Goal: Check status

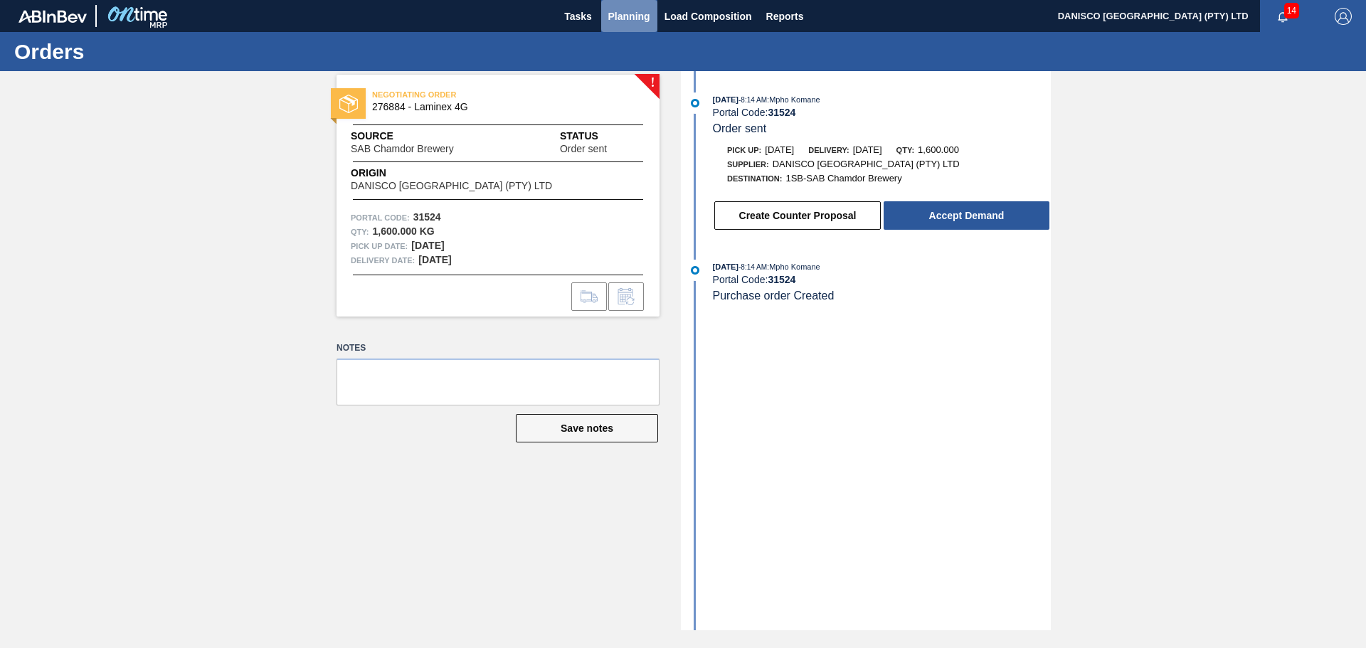
click at [614, 19] on span "Planning" at bounding box center [629, 16] width 42 height 17
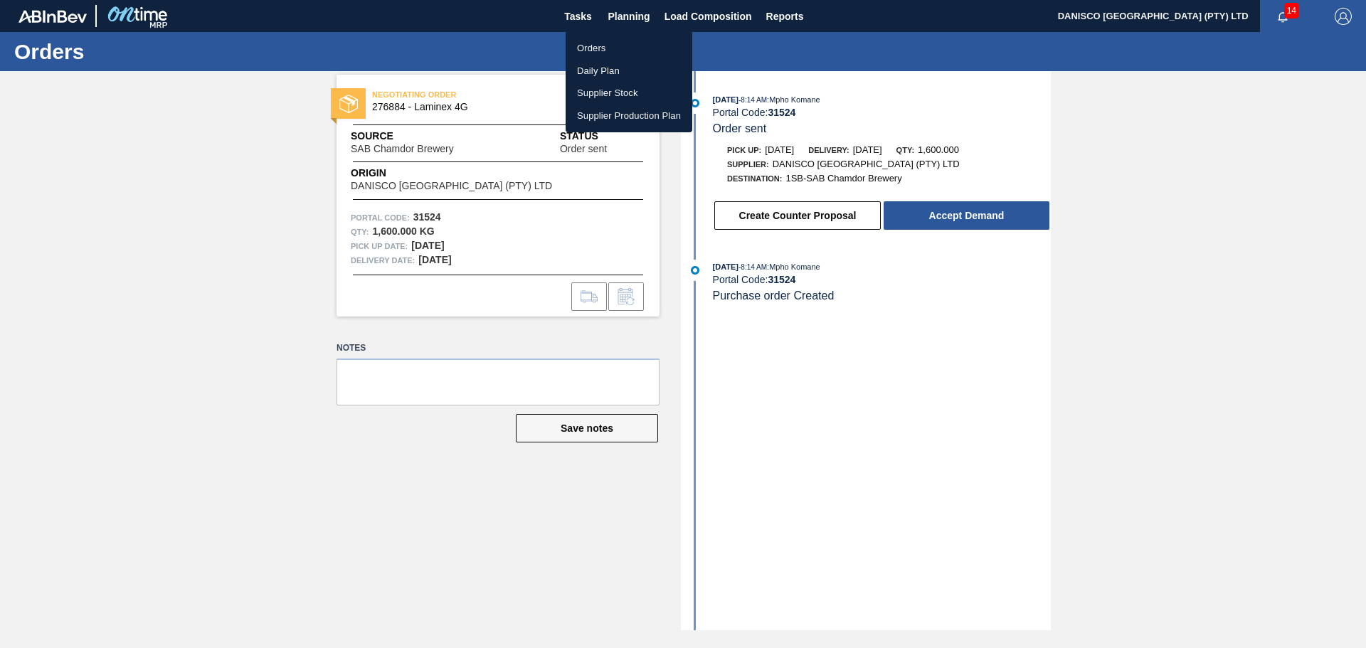
click at [616, 46] on li "Orders" at bounding box center [629, 48] width 127 height 23
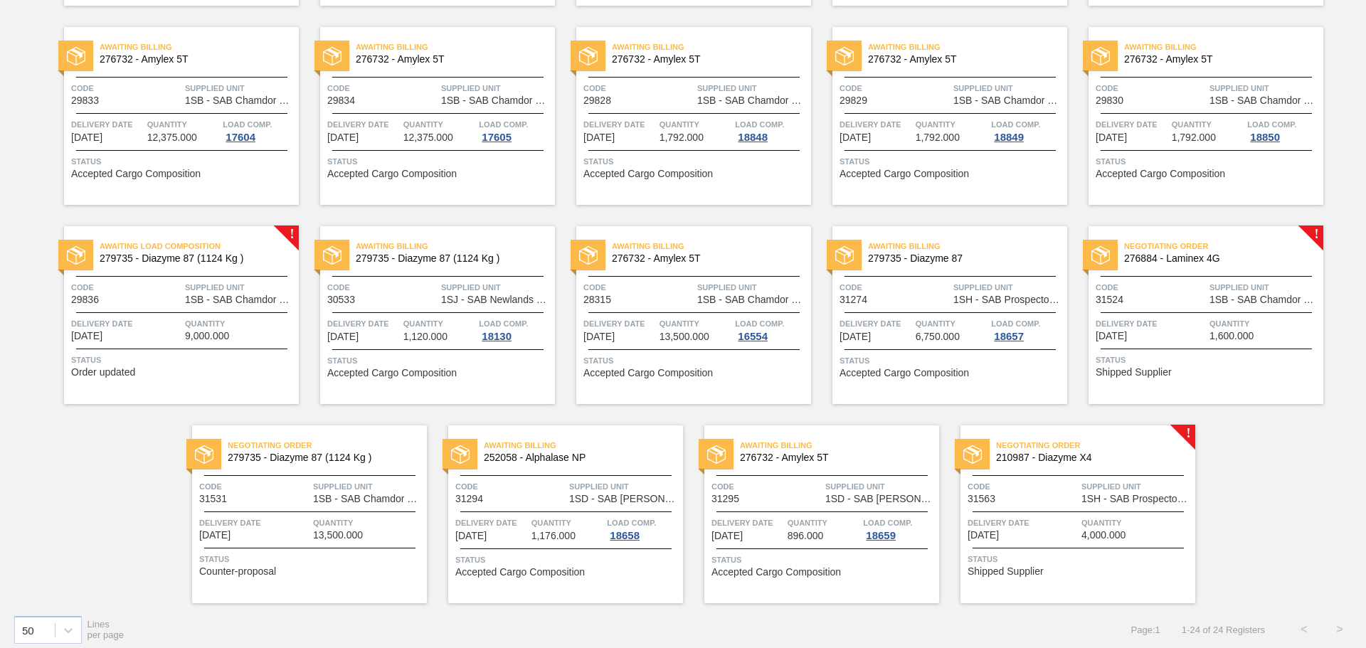
scroll to position [506, 0]
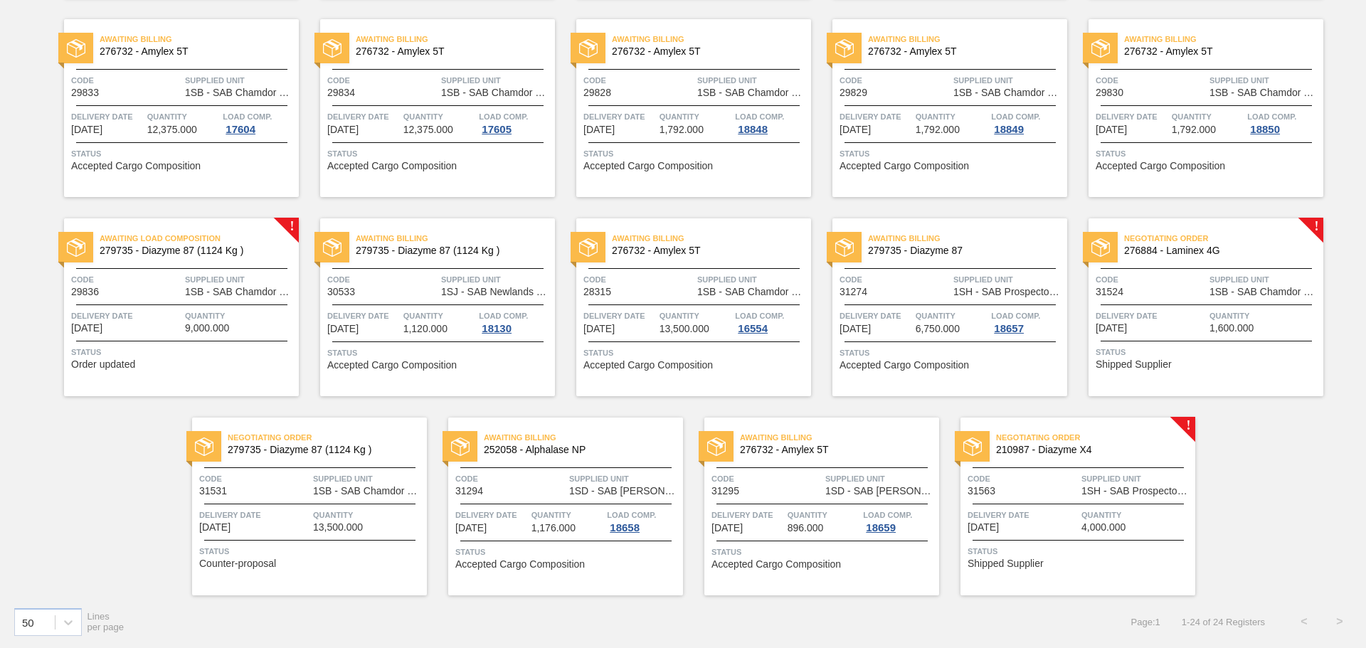
click at [307, 505] on div "Negotiating Order 279735 - Diazyme 87 (1124 Kg ) Code 31531 Supplied Unit 1SB -…" at bounding box center [309, 507] width 235 height 178
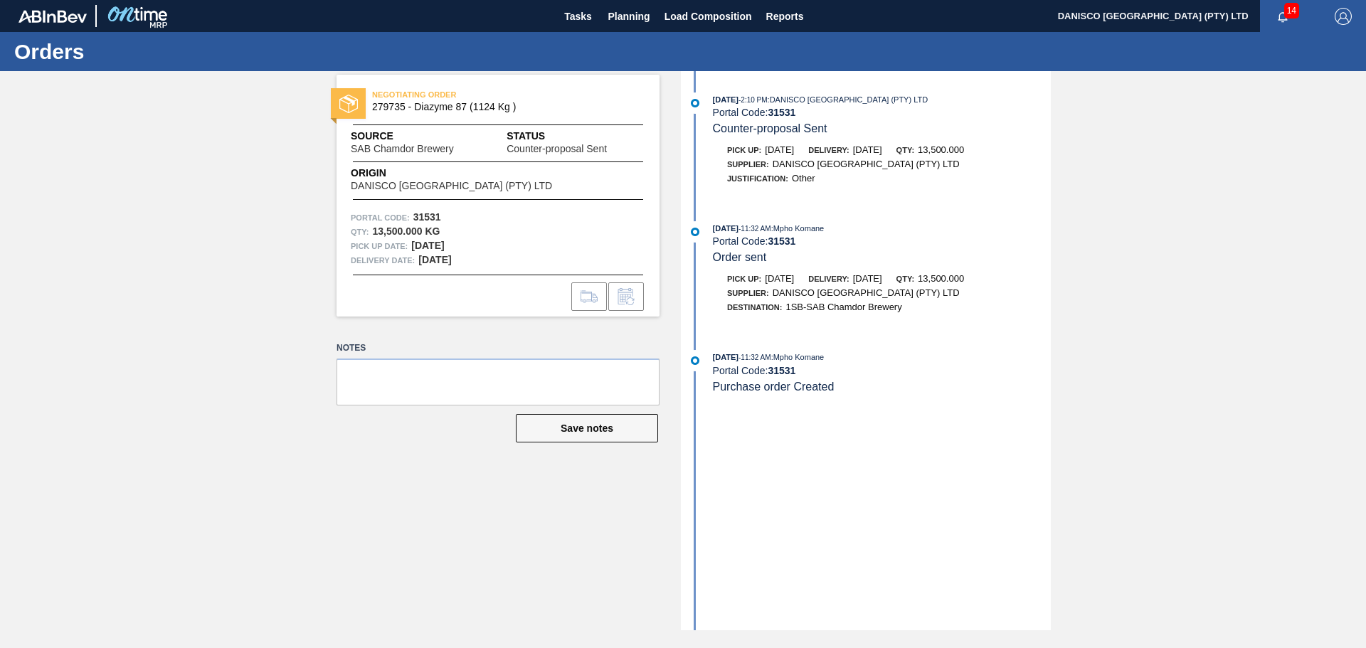
click at [1327, 268] on div "NEGOTIATING ORDER 279735 - Diazyme 87 (1124 Kg ) Source SAB Chamdor Brewery Sta…" at bounding box center [683, 350] width 1366 height 559
click at [483, 306] on div at bounding box center [498, 297] width 323 height 28
click at [487, 302] on div at bounding box center [498, 297] width 323 height 28
click at [767, 127] on span "Counter-proposal Sent" at bounding box center [770, 128] width 115 height 12
click at [632, 14] on span "Planning" at bounding box center [629, 16] width 42 height 17
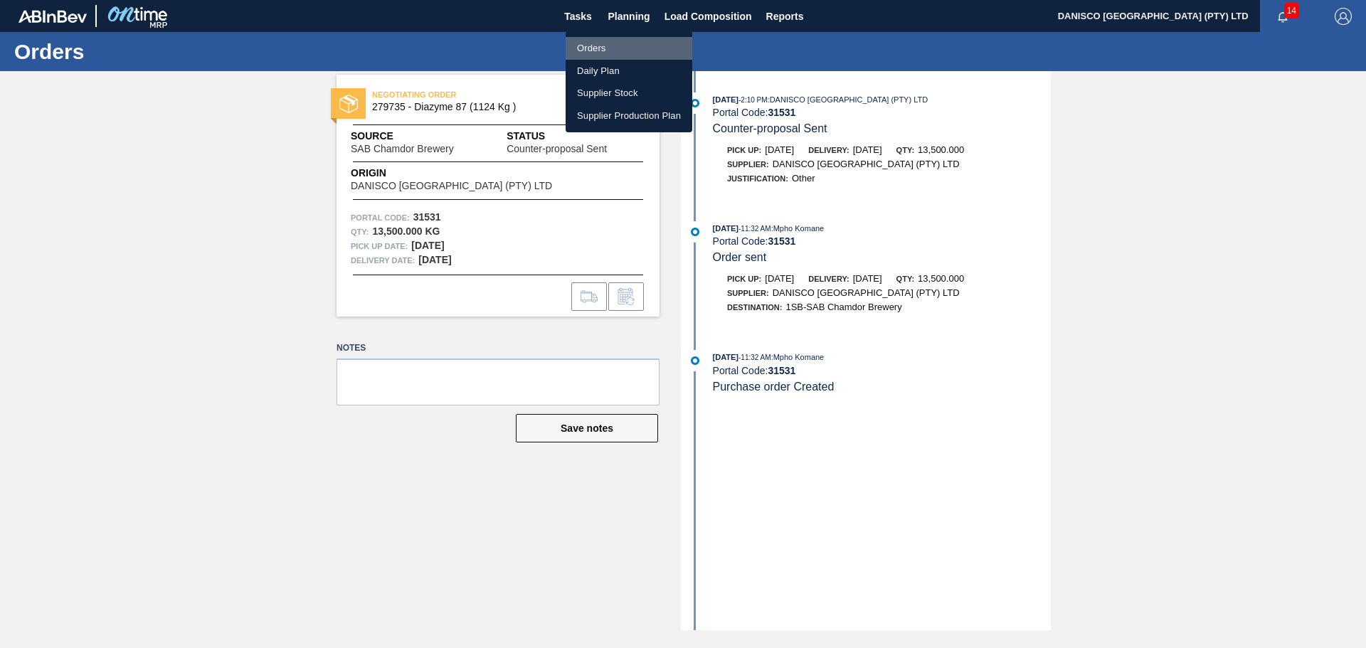
click at [607, 46] on li "Orders" at bounding box center [629, 48] width 127 height 23
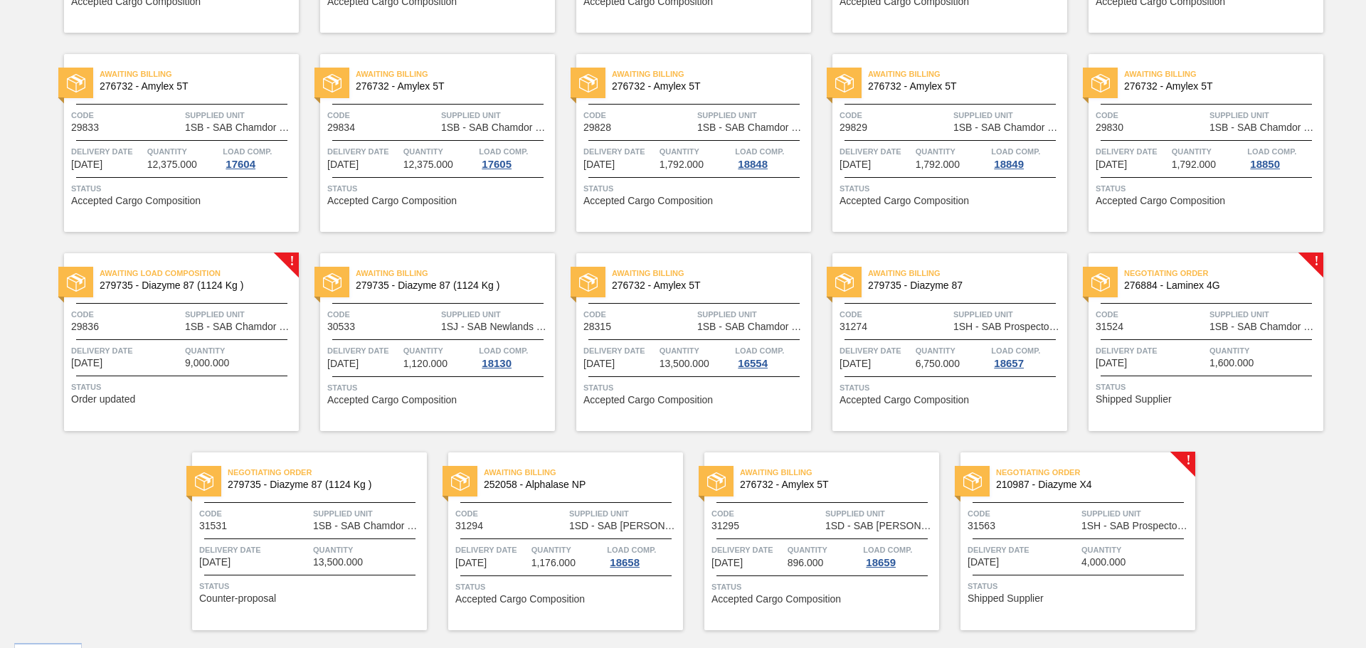
scroll to position [506, 0]
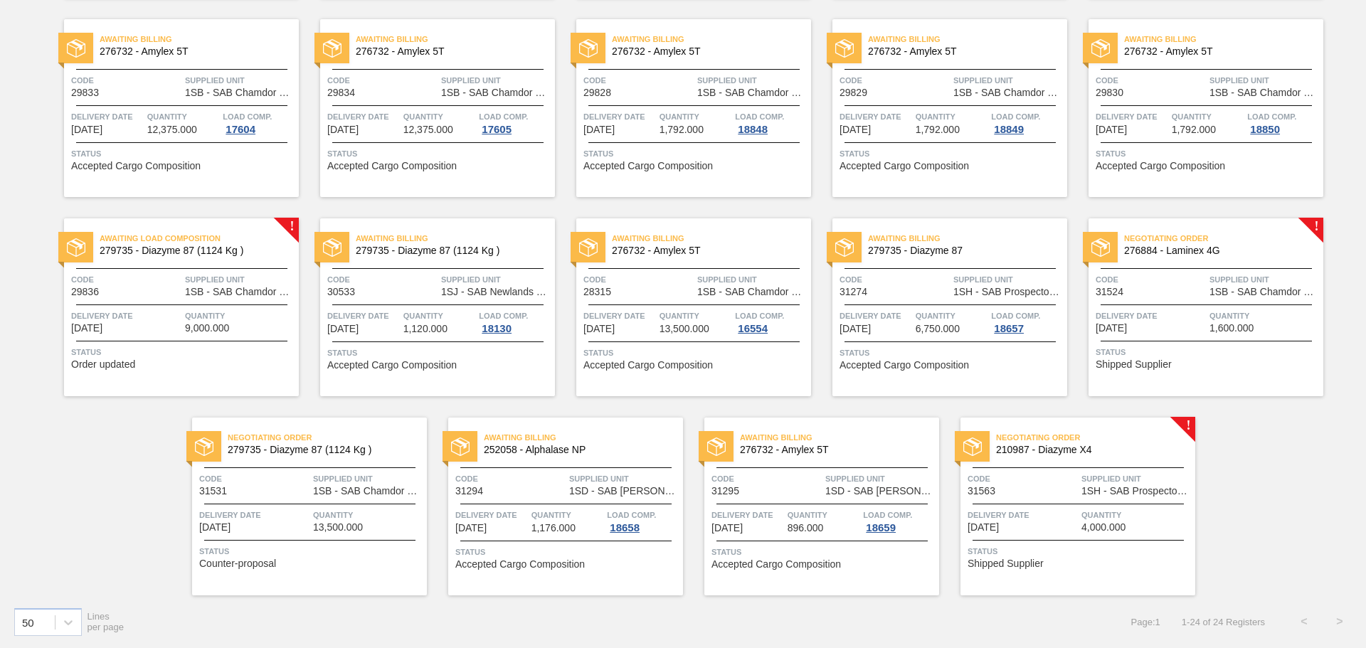
click at [260, 495] on div "Code 31531" at bounding box center [254, 484] width 110 height 25
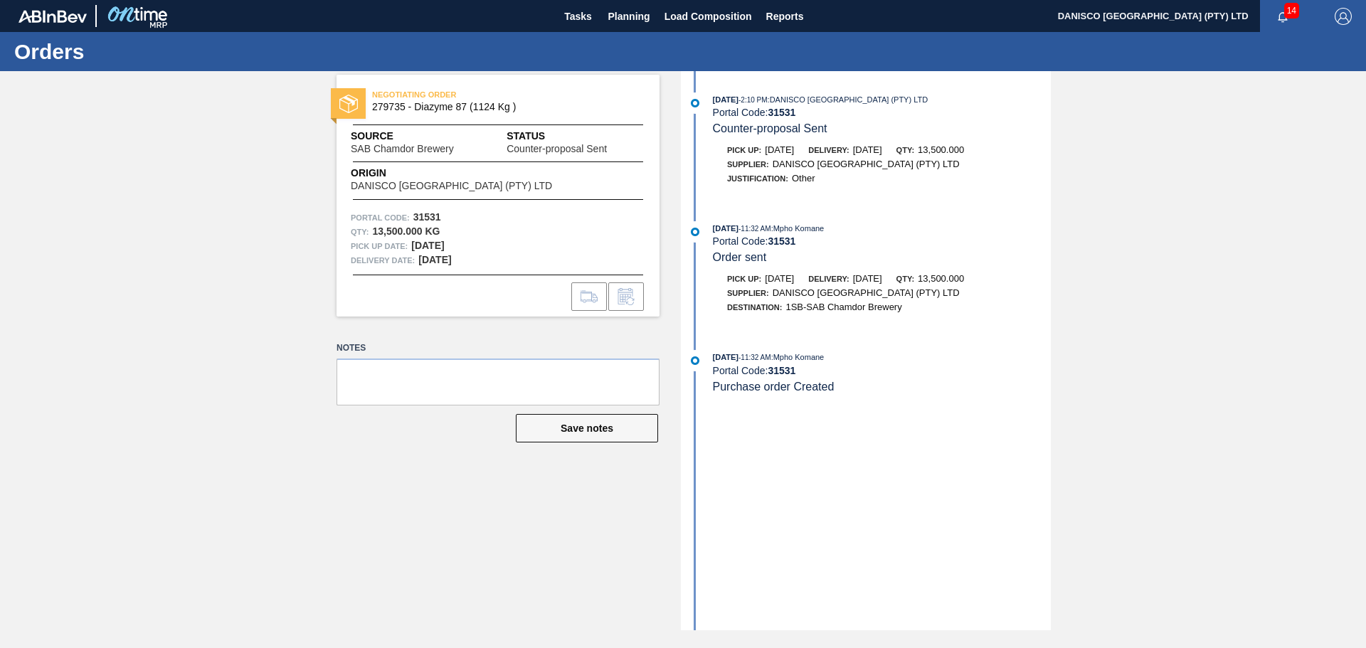
click at [191, 298] on div "NEGOTIATING ORDER 279735 - Diazyme 87 (1124 Kg ) Source SAB Chamdor Brewery Sta…" at bounding box center [683, 350] width 1366 height 559
click at [640, 12] on span "Planning" at bounding box center [629, 16] width 42 height 17
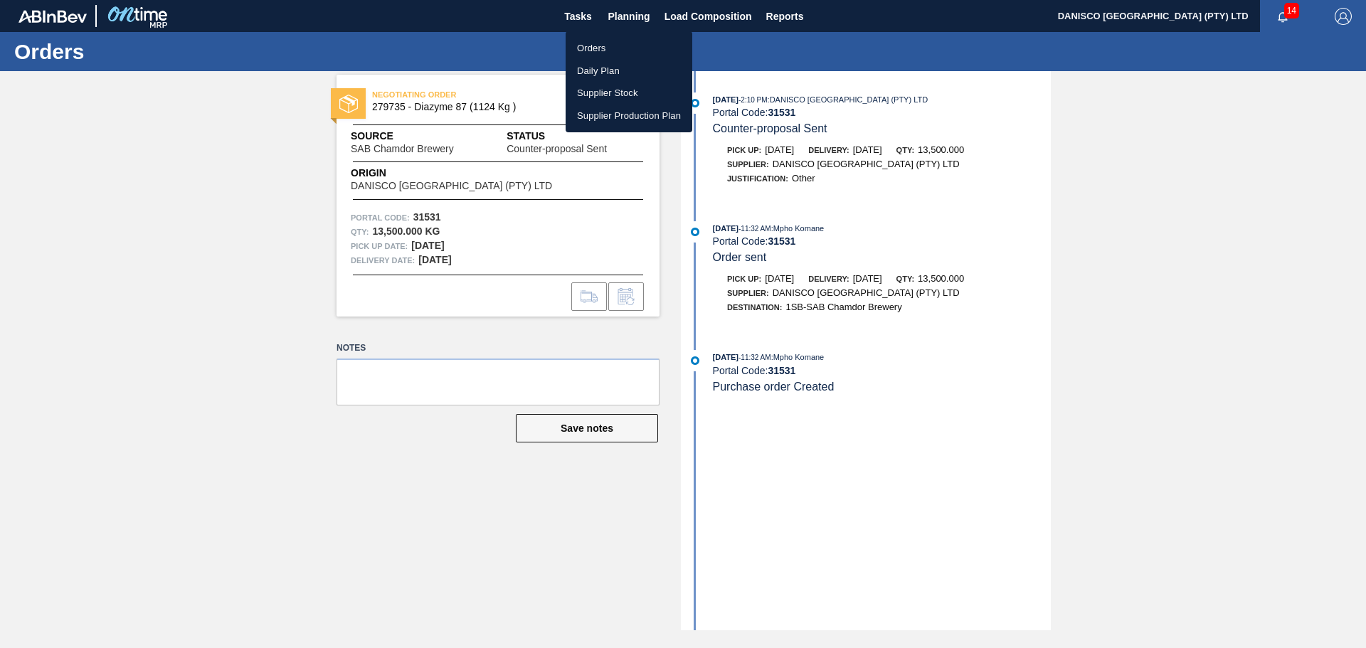
click at [610, 47] on li "Orders" at bounding box center [629, 48] width 127 height 23
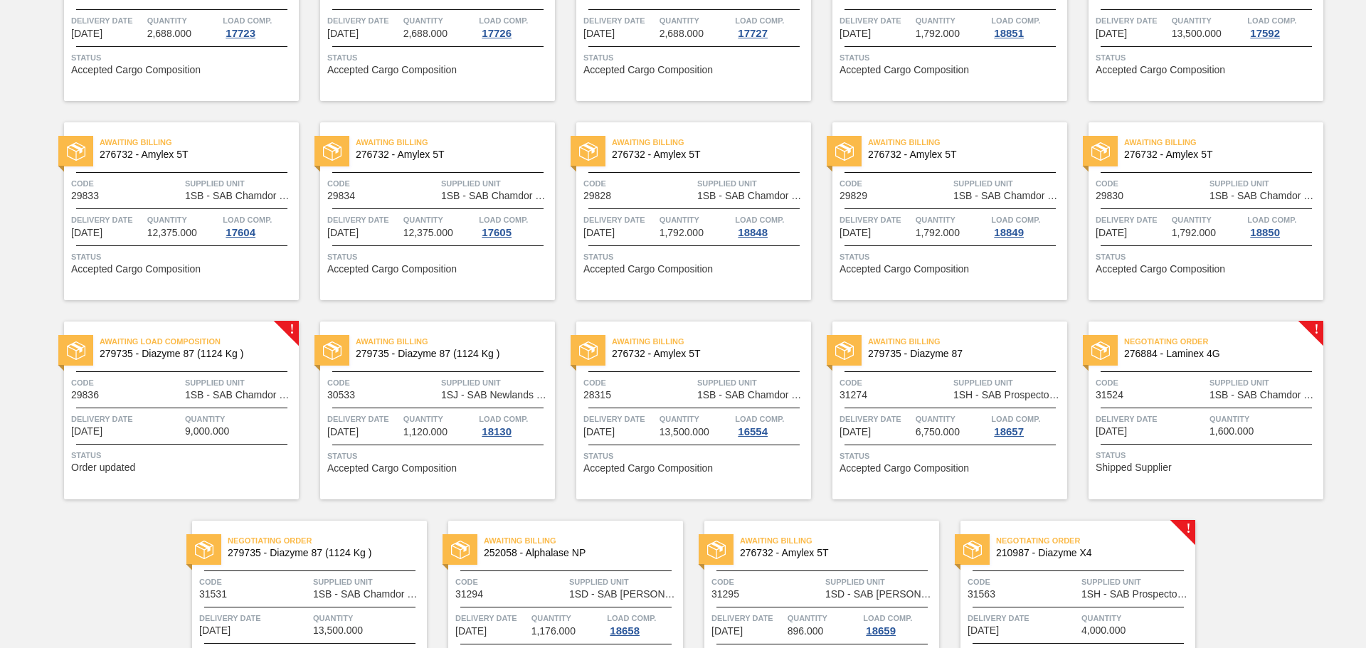
scroll to position [427, 0]
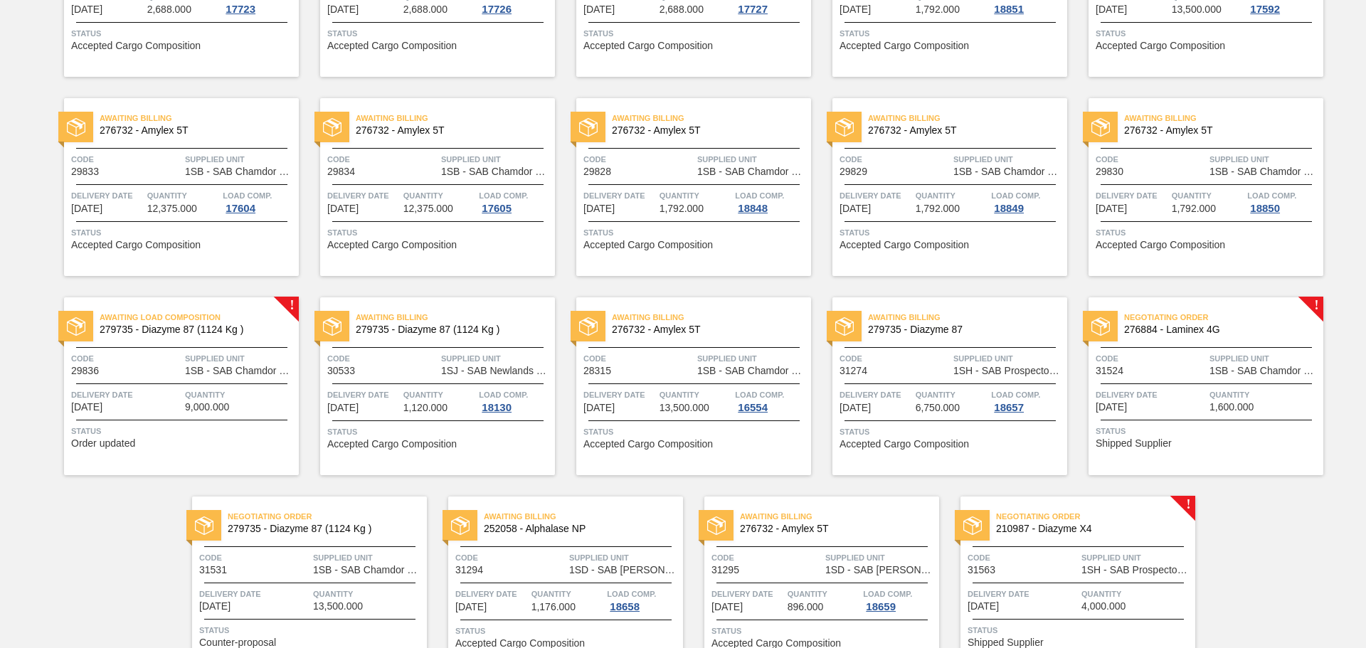
click at [194, 389] on span "Quantity" at bounding box center [240, 395] width 110 height 14
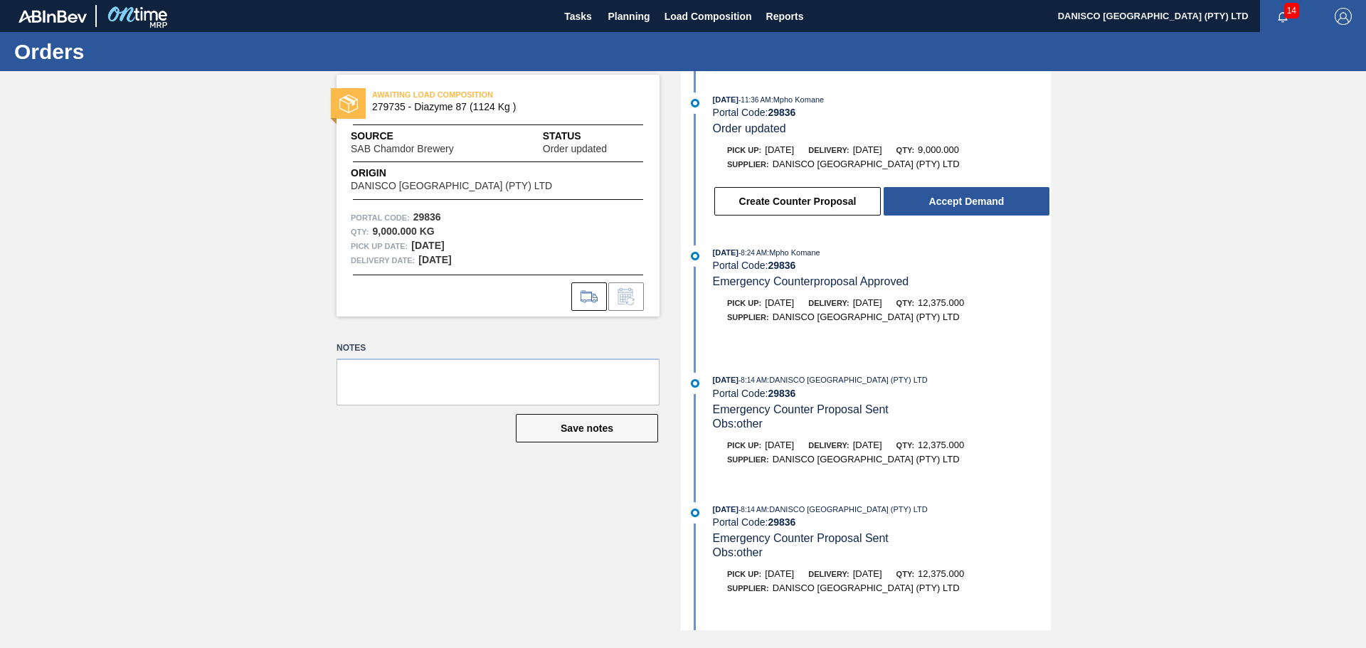
click at [1187, 314] on div "AWAITING LOAD COMPOSITION 279735 - Diazyme 87 (1124 Kg ) Source SAB Chamdor Bre…" at bounding box center [683, 350] width 1366 height 559
click at [270, 373] on div "AWAITING LOAD COMPOSITION 279735 - Diazyme 87 (1124 Kg ) Source SAB Chamdor Bre…" at bounding box center [683, 350] width 1366 height 559
click at [1144, 286] on div "AWAITING LOAD COMPOSITION 279735 - Diazyme 87 (1124 Kg ) Source SAB Chamdor Bre…" at bounding box center [683, 350] width 1366 height 559
